Goal: Register for event/course

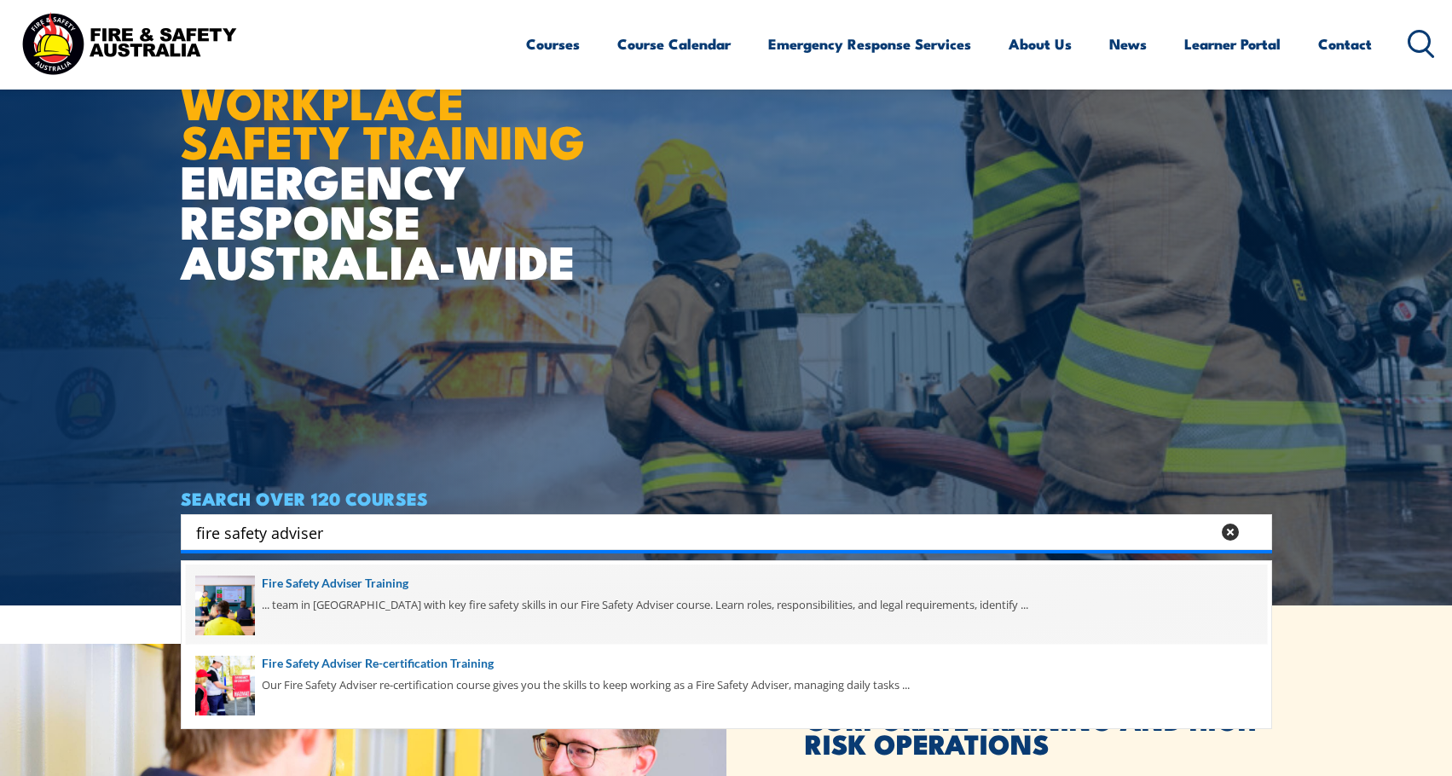
type input "fire safety adviser"
click at [333, 592] on span at bounding box center [726, 604] width 1081 height 80
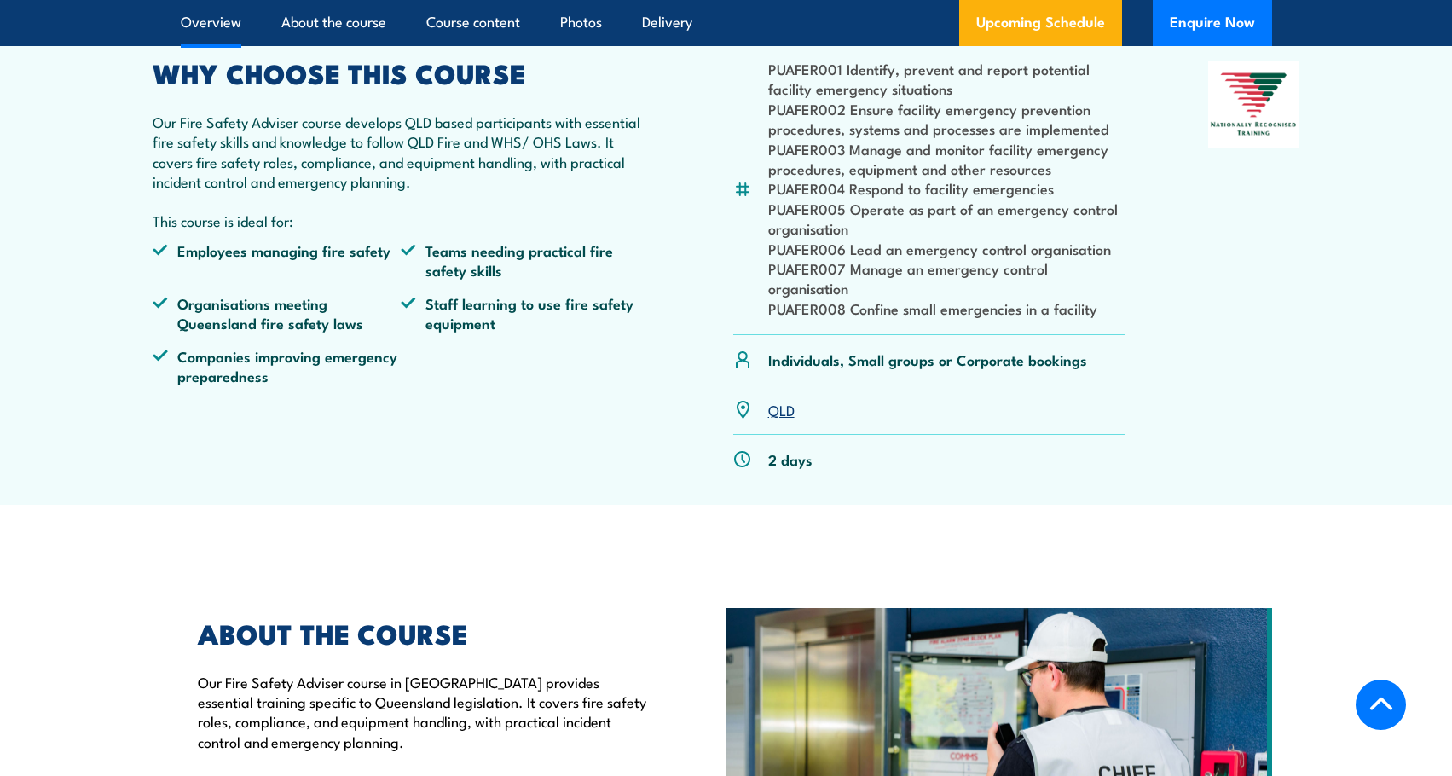
scroll to position [511, 0]
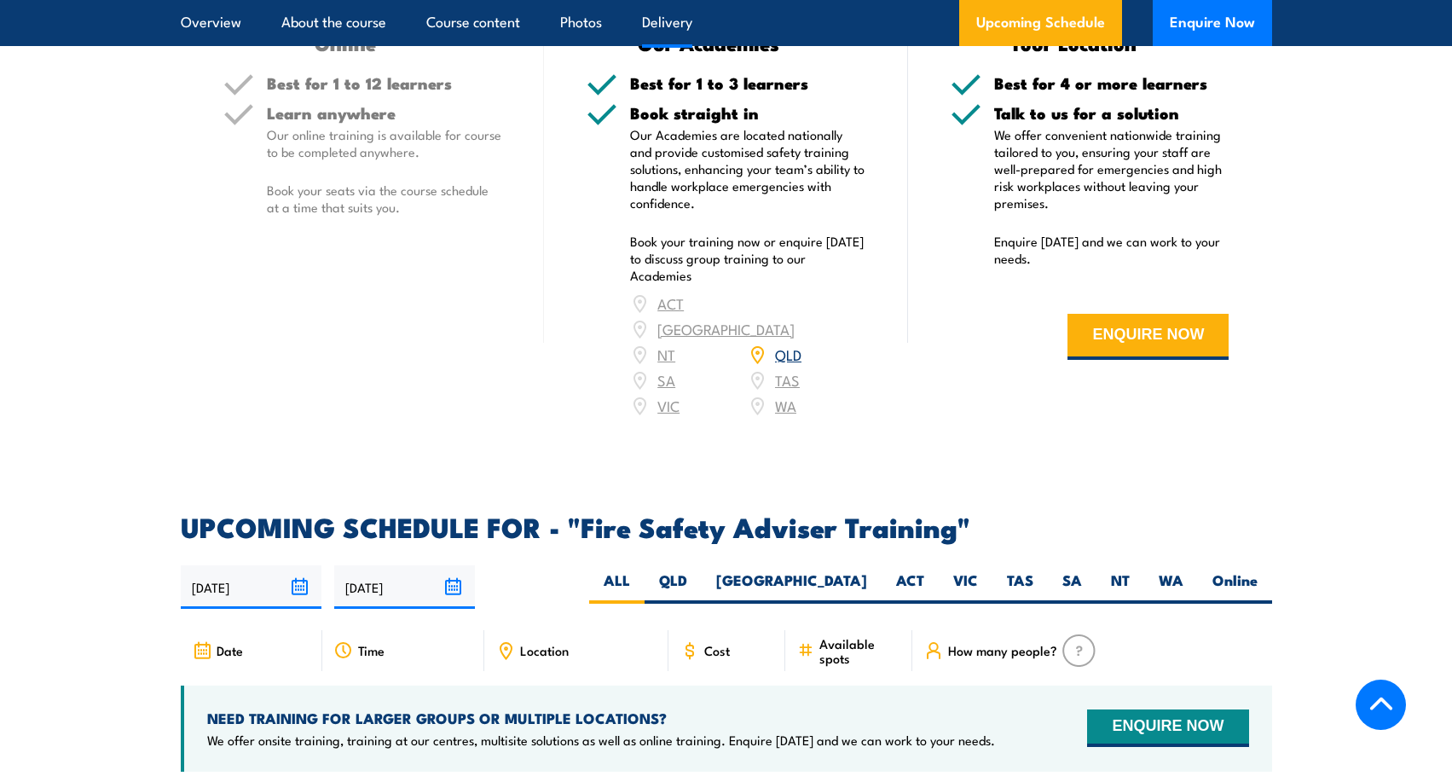
scroll to position [2302, 0]
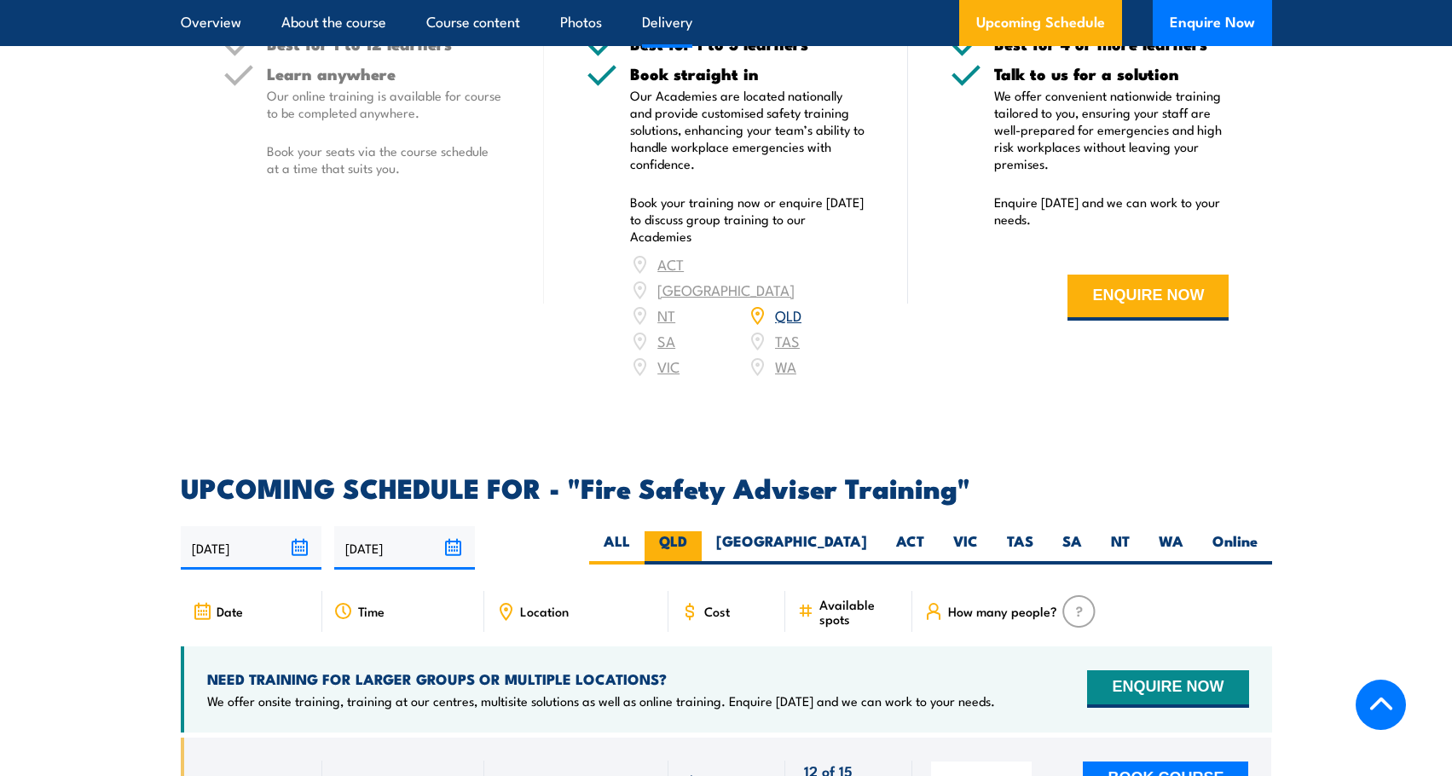
click at [702, 556] on label "QLD" at bounding box center [672, 547] width 57 height 33
click at [698, 542] on input "QLD" at bounding box center [692, 536] width 11 height 11
radio input "true"
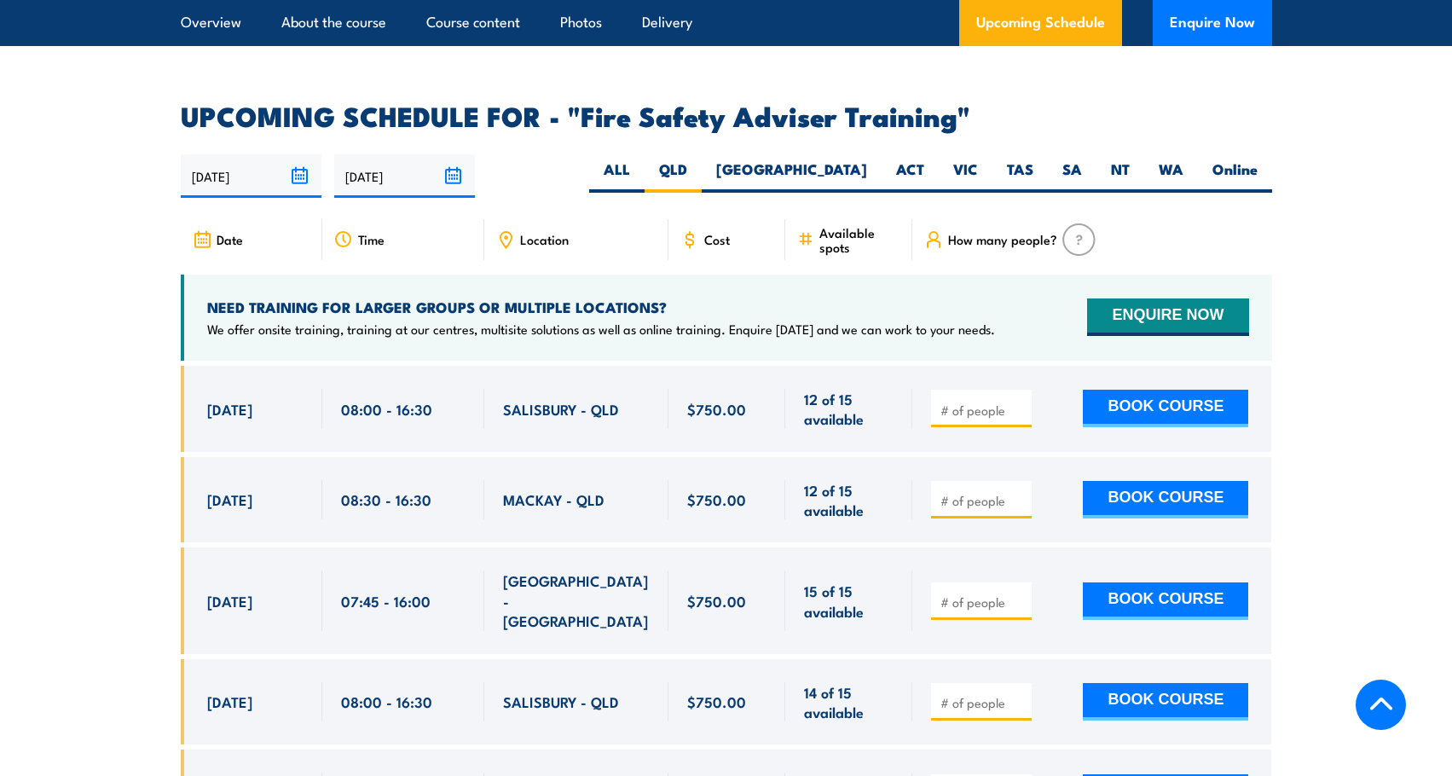
scroll to position [2728, 0]
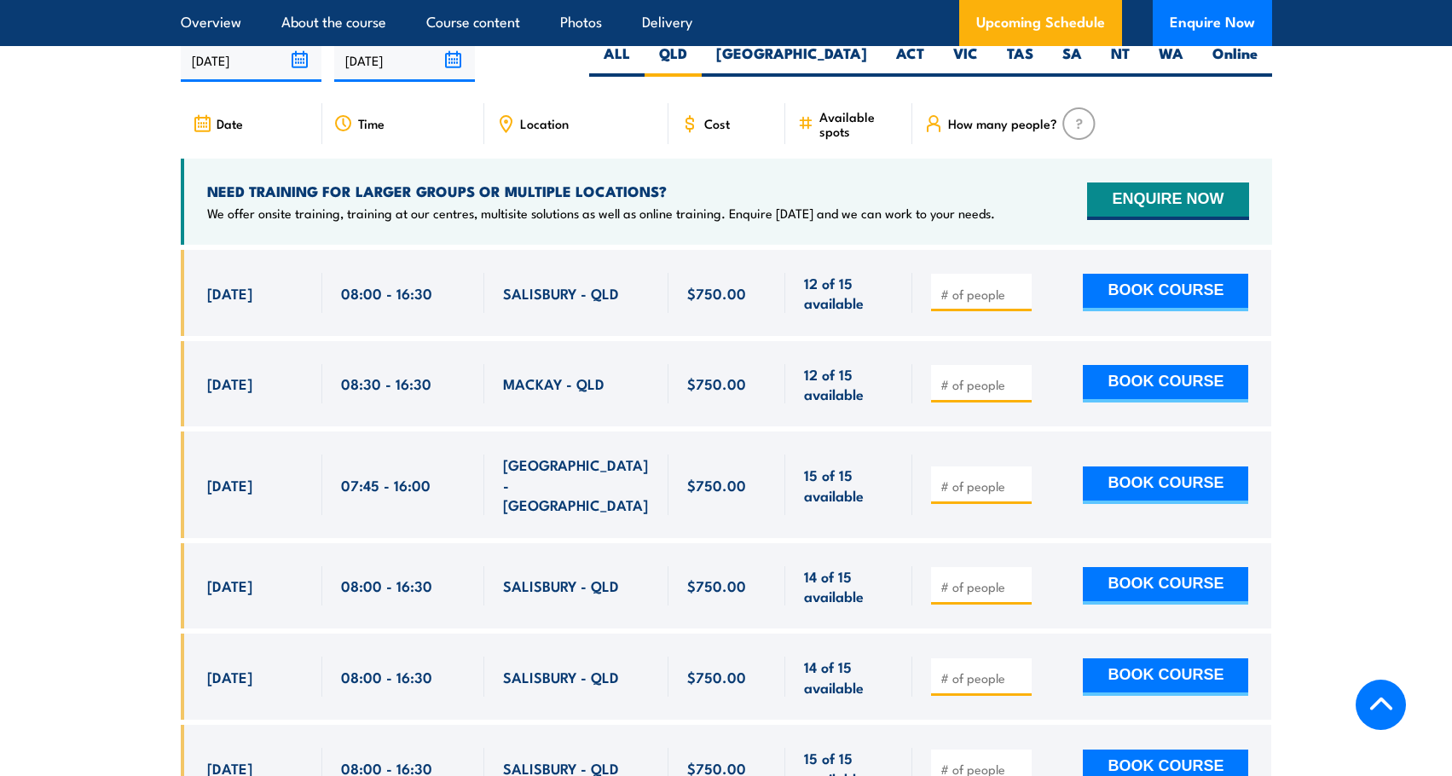
click at [524, 130] on span "Location" at bounding box center [544, 123] width 49 height 14
click at [23, 214] on section "UPCOMING SCHEDULE FOR - "Fire Safety Adviser Training" 18/08/2025 14/02/2026" at bounding box center [726, 750] width 1452 height 1527
click at [1427, 264] on section "UPCOMING SCHEDULE FOR - "Fire Safety Adviser Training" 18/08/2025 14/02/2026" at bounding box center [726, 750] width 1452 height 1527
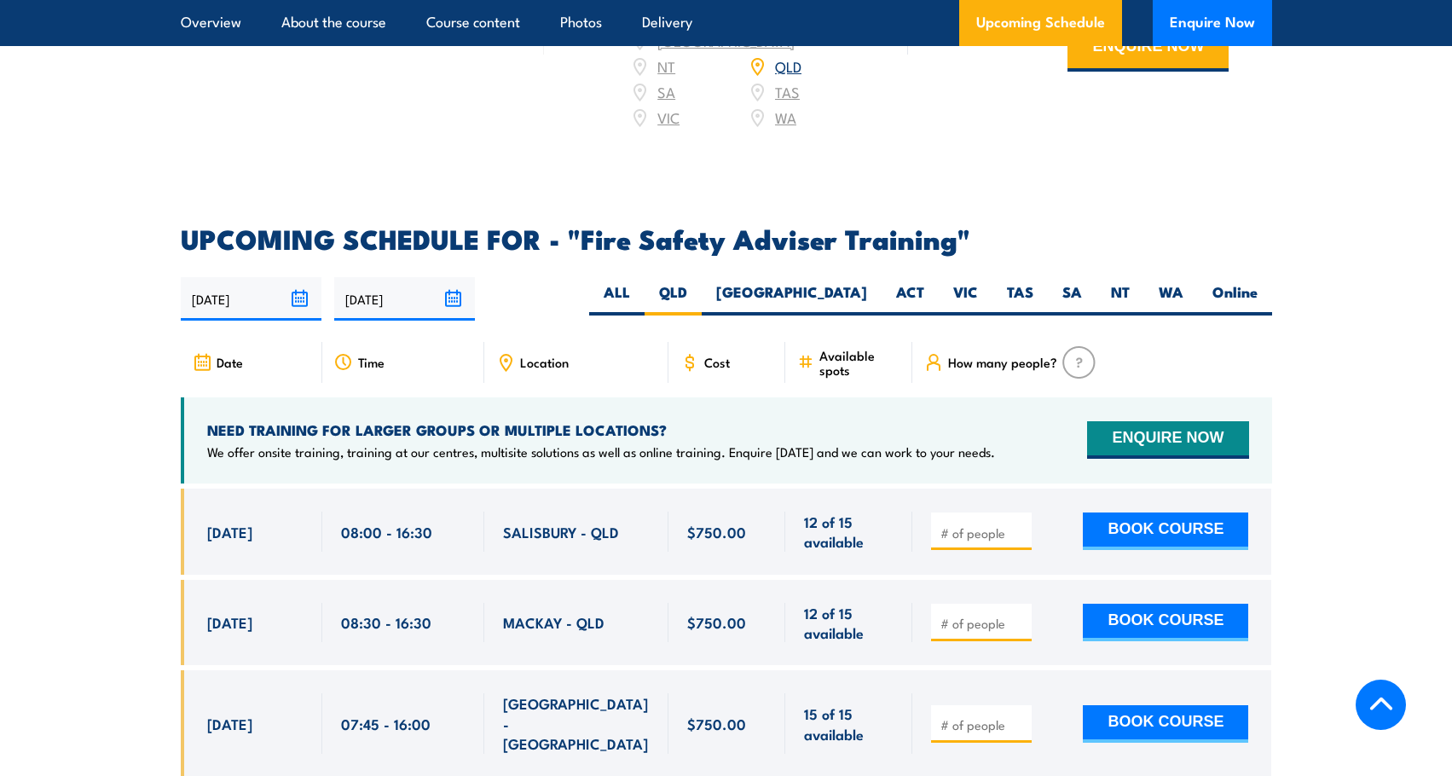
scroll to position [2874, 0]
